Goal: Find contact information: Find contact information

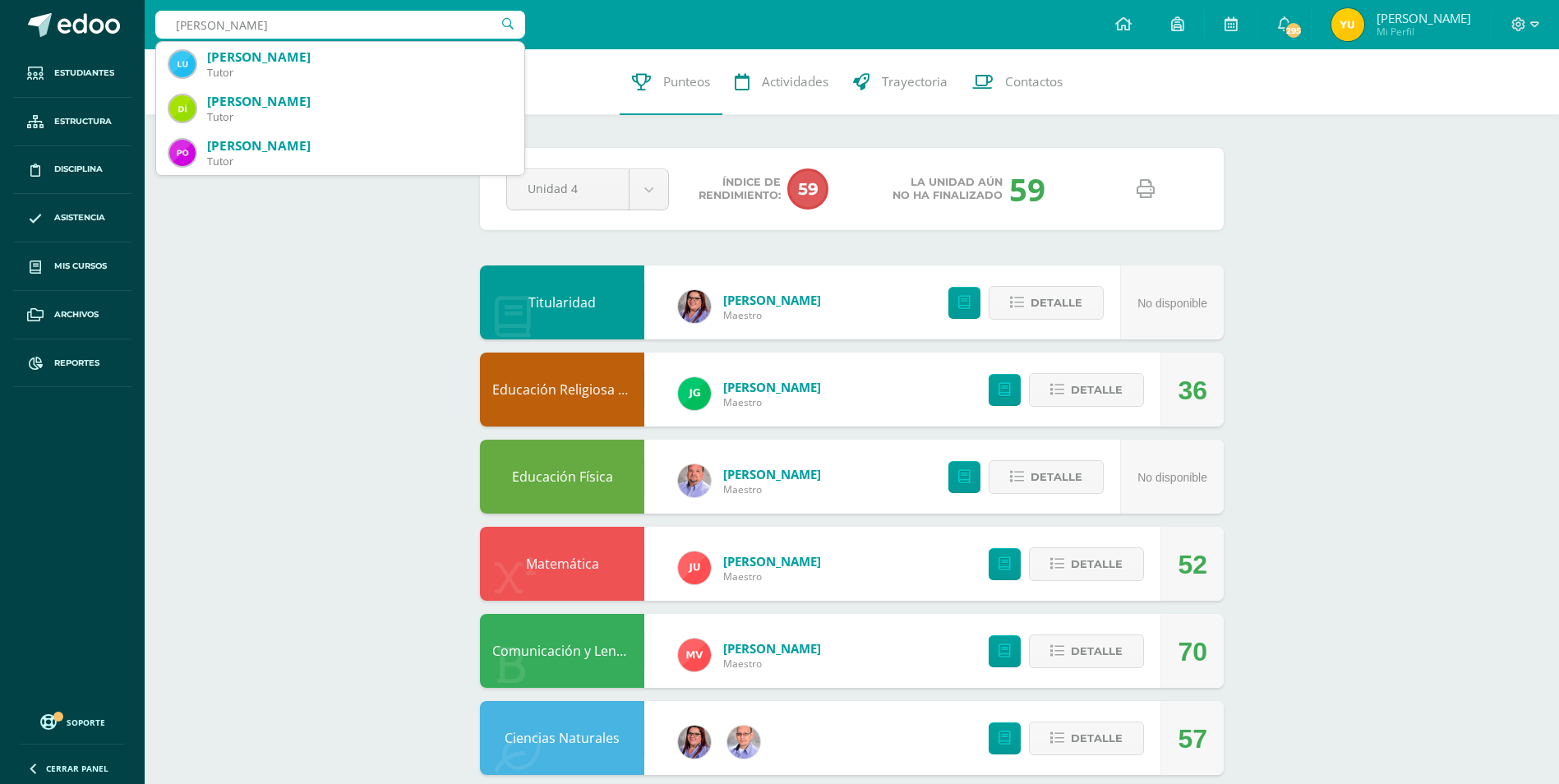
type input "luis enrique saenz"
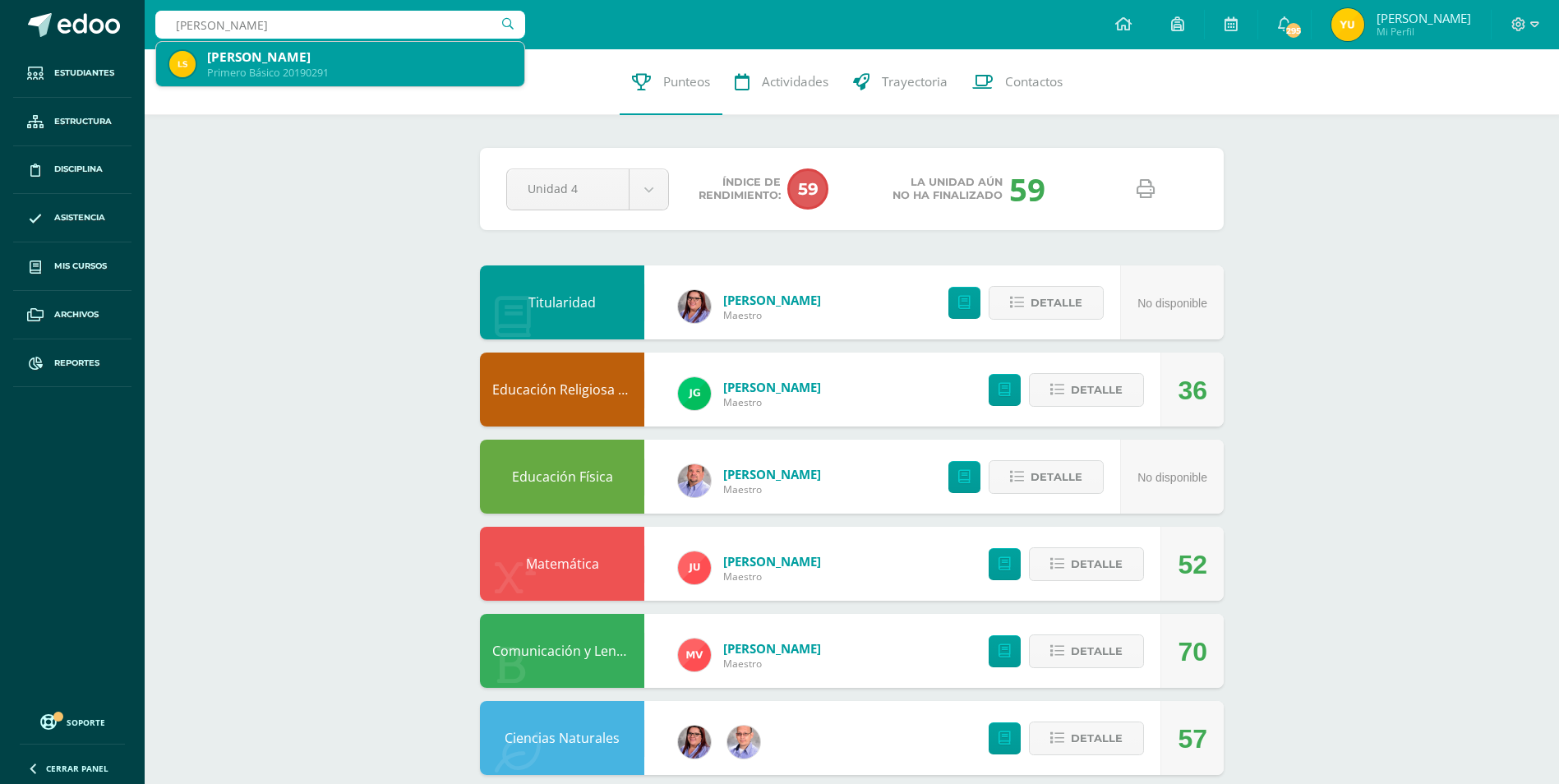
click at [294, 45] on div "Luis Enrique Sáenz Aguilar Primero Básico 20190291" at bounding box center [340, 64] width 341 height 44
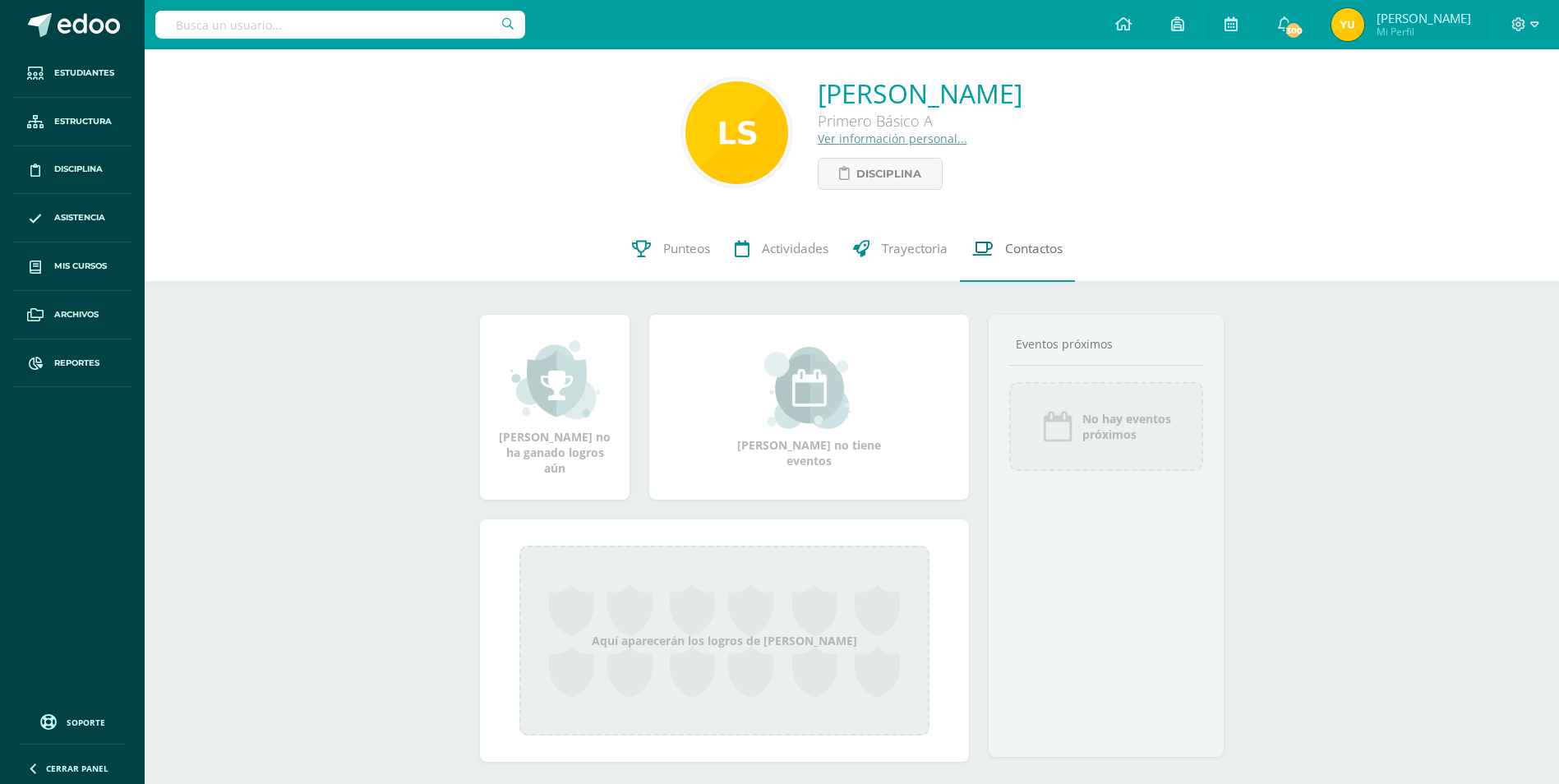
click at [1000, 248] on link "Contactos" at bounding box center [1017, 249] width 115 height 66
